Goal: Transaction & Acquisition: Purchase product/service

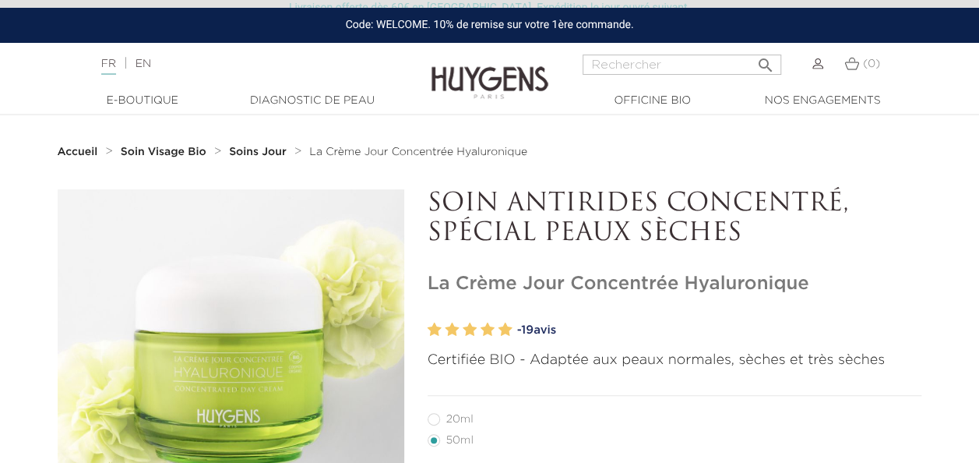
scroll to position [234, 0]
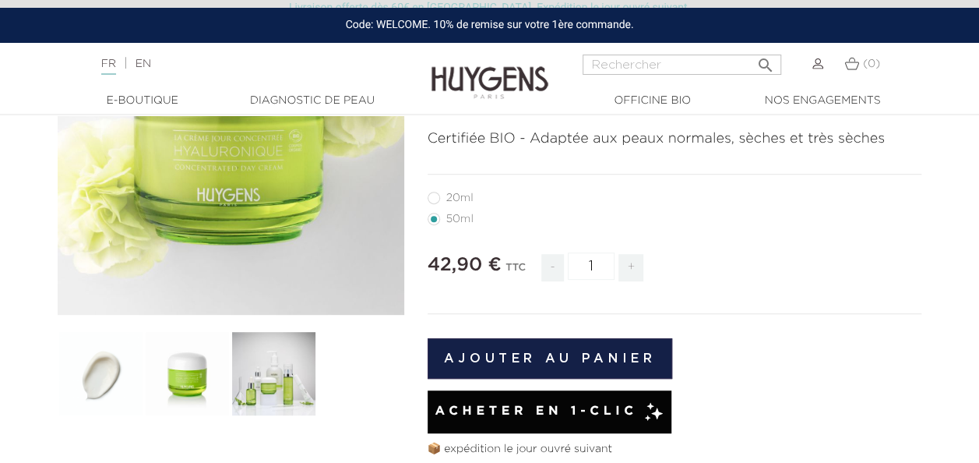
click at [432, 199] on label27"] "20ml" at bounding box center [460, 198] width 65 height 12
radio input "true"
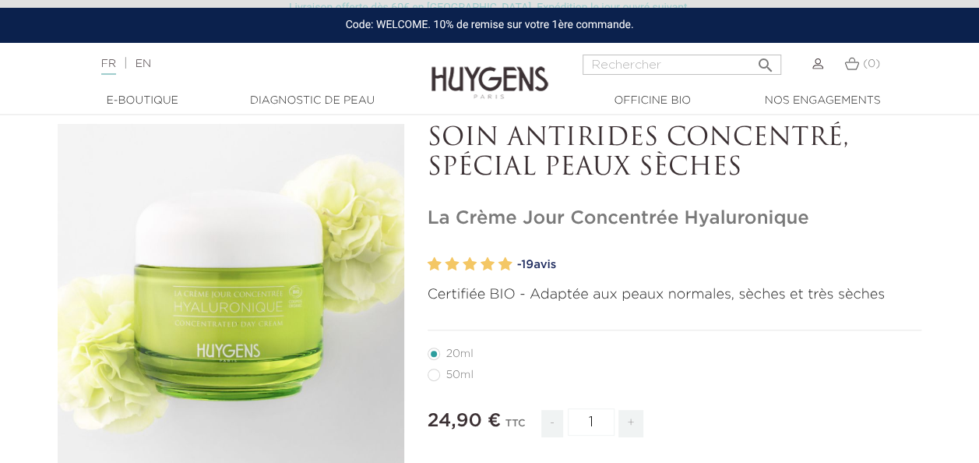
scroll to position [312, 0]
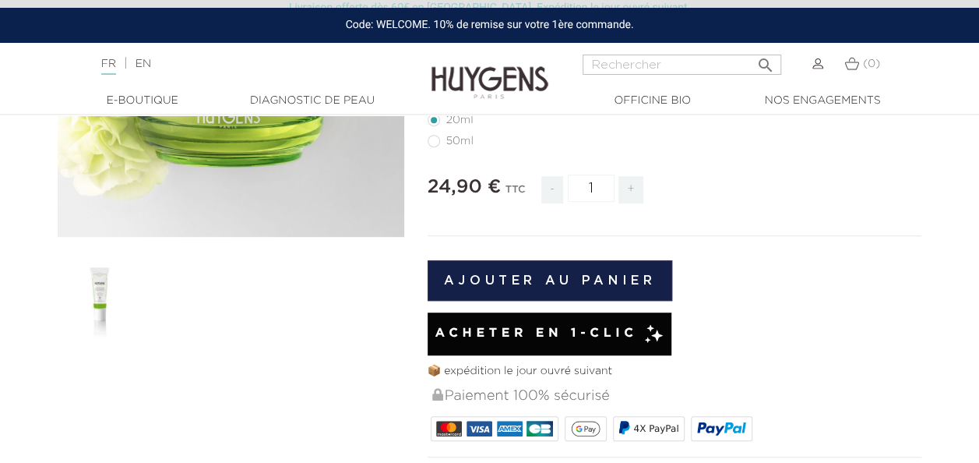
click at [431, 139] on label4"] "50ml" at bounding box center [460, 141] width 65 height 12
radio input "true"
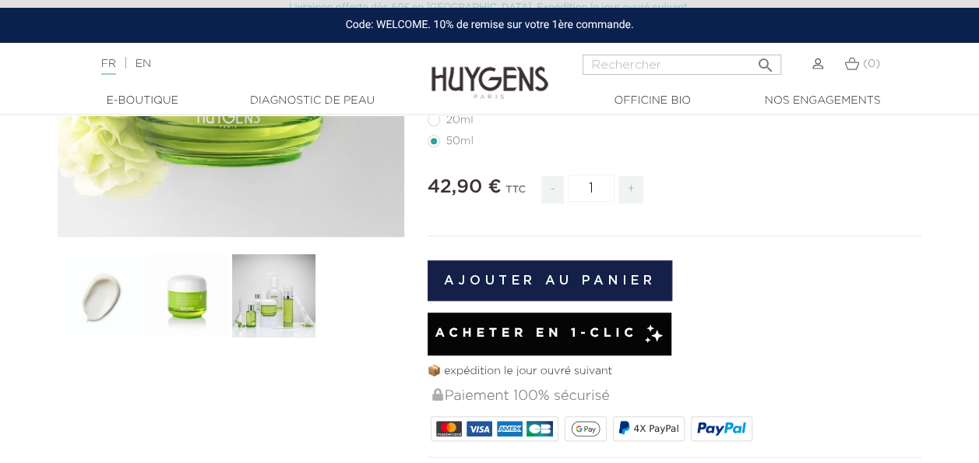
click at [105, 307] on img at bounding box center [101, 295] width 86 height 86
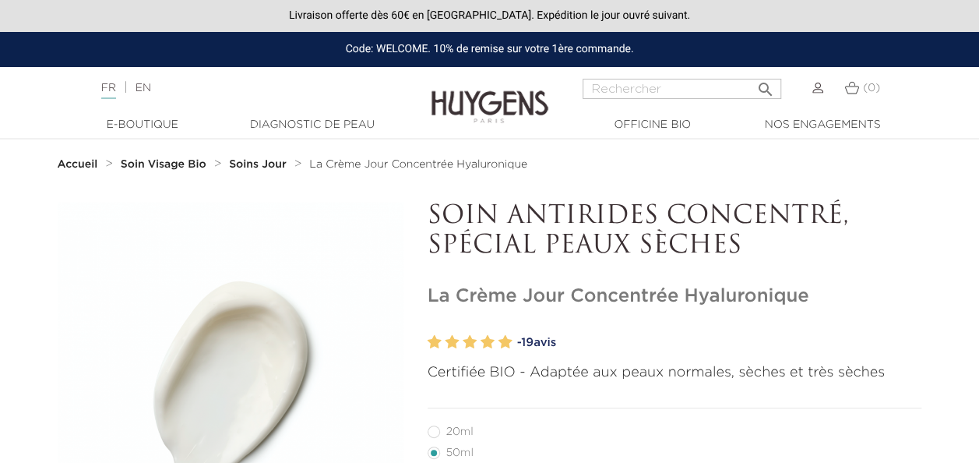
radio input "true"
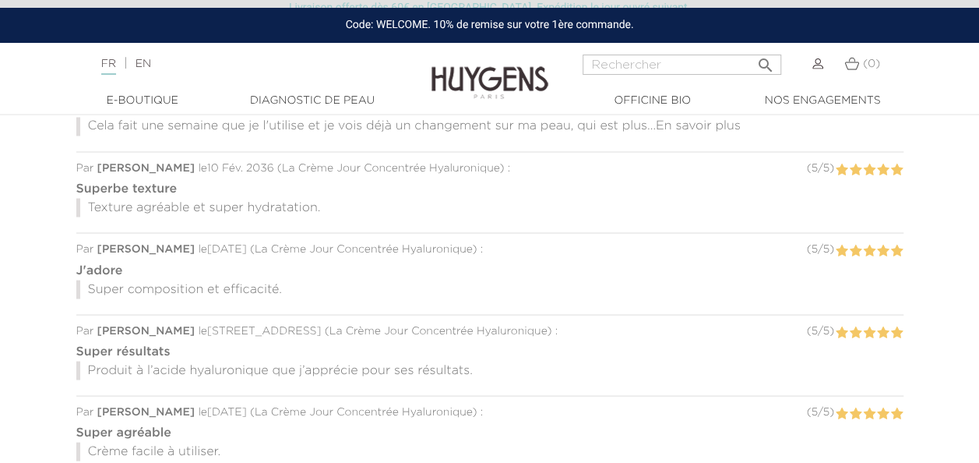
scroll to position [1168, 0]
